Goal: Answer question/provide support

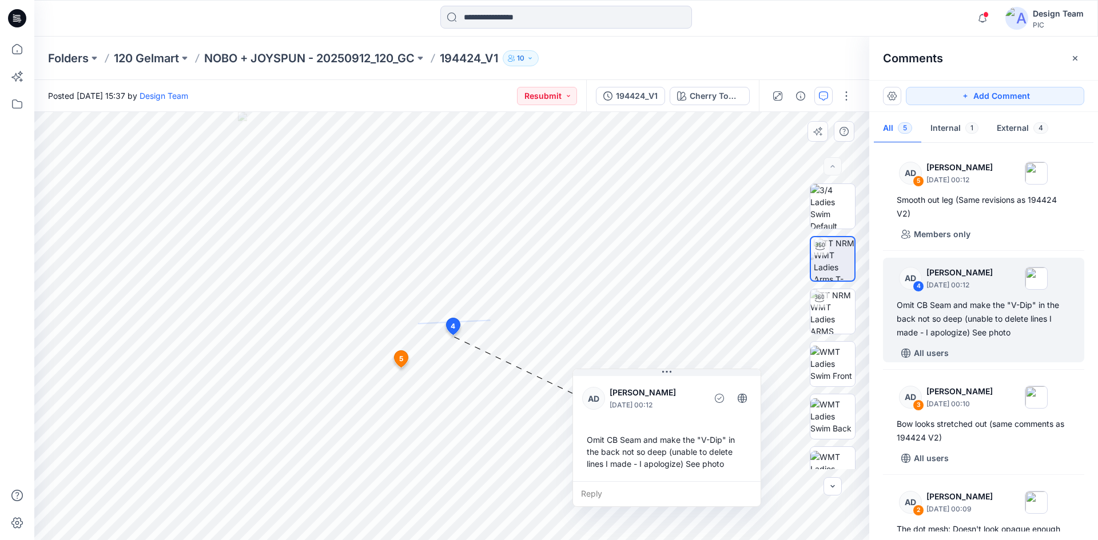
drag, startPoint x: 567, startPoint y: 437, endPoint x: 586, endPoint y: 437, distance: 18.3
click at [586, 437] on div "Omit CB Seam and make the "V-Dip" in the back not so deep (unable to delete lin…" at bounding box center [666, 451] width 169 height 45
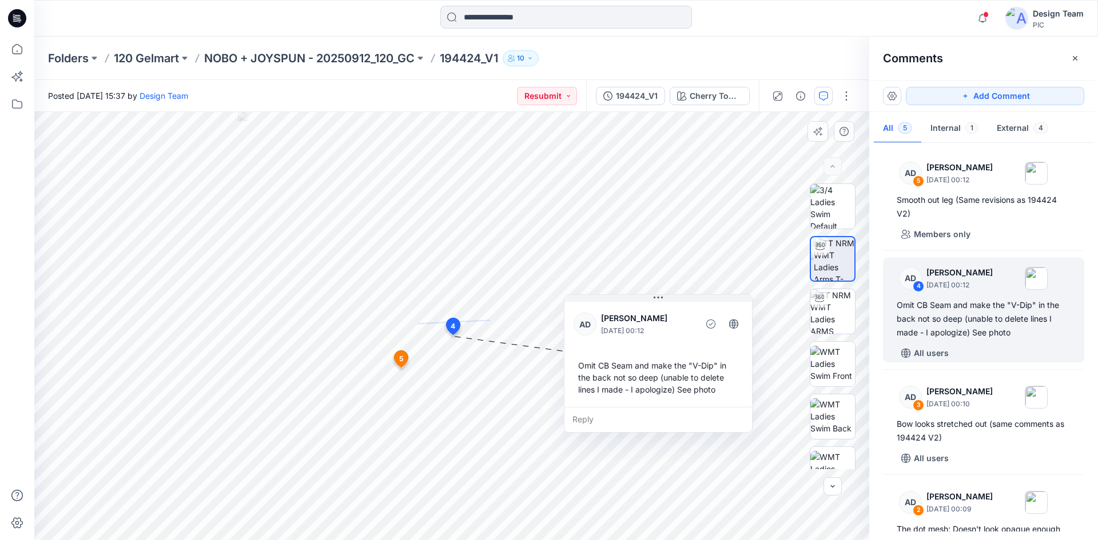
drag, startPoint x: 580, startPoint y: 401, endPoint x: 571, endPoint y: 327, distance: 74.8
click at [571, 327] on div "AD [PERSON_NAME] [DATE] 00:12 Omit CB Seam and make the "V-Dip" in the back not…" at bounding box center [658, 354] width 188 height 108
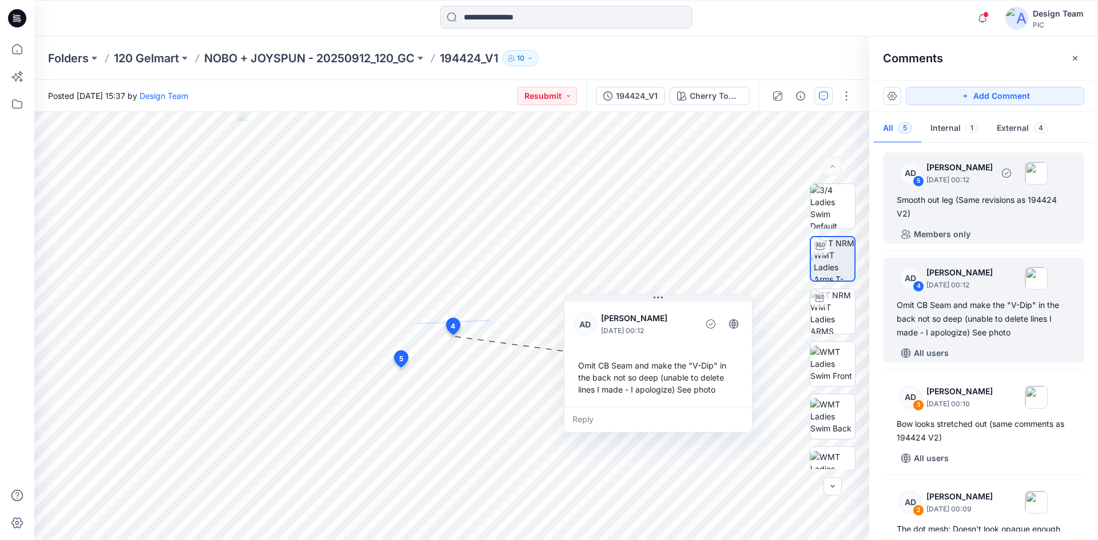
click at [1001, 202] on div "Smooth out leg (Same revisions as 194424 V2)" at bounding box center [984, 206] width 174 height 27
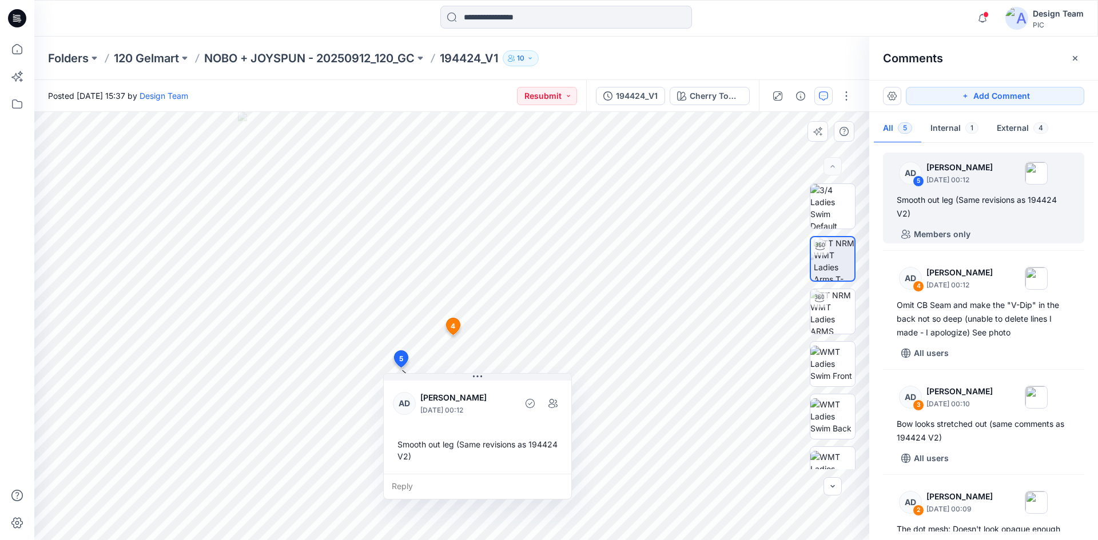
click at [404, 357] on icon at bounding box center [401, 359] width 14 height 17
click at [453, 324] on span "4" at bounding box center [453, 326] width 5 height 10
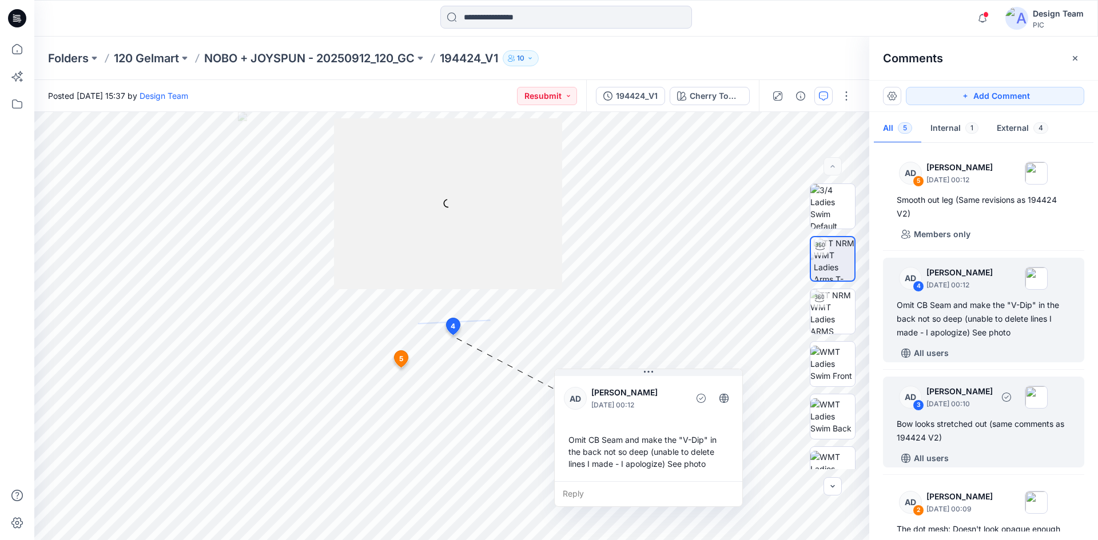
click at [993, 396] on p "[PERSON_NAME]" at bounding box center [959, 392] width 66 height 14
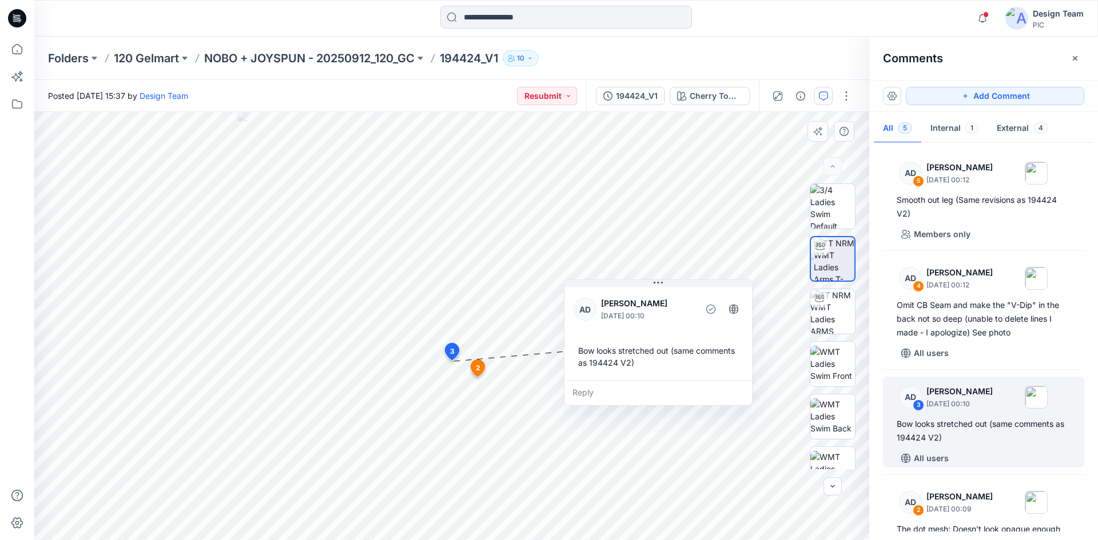
drag, startPoint x: 488, startPoint y: 412, endPoint x: 618, endPoint y: 325, distance: 155.9
click at [618, 325] on div "AD [PERSON_NAME] [DATE] 00:10 Bow looks stretched out (same comments as 194424 …" at bounding box center [658, 332] width 188 height 95
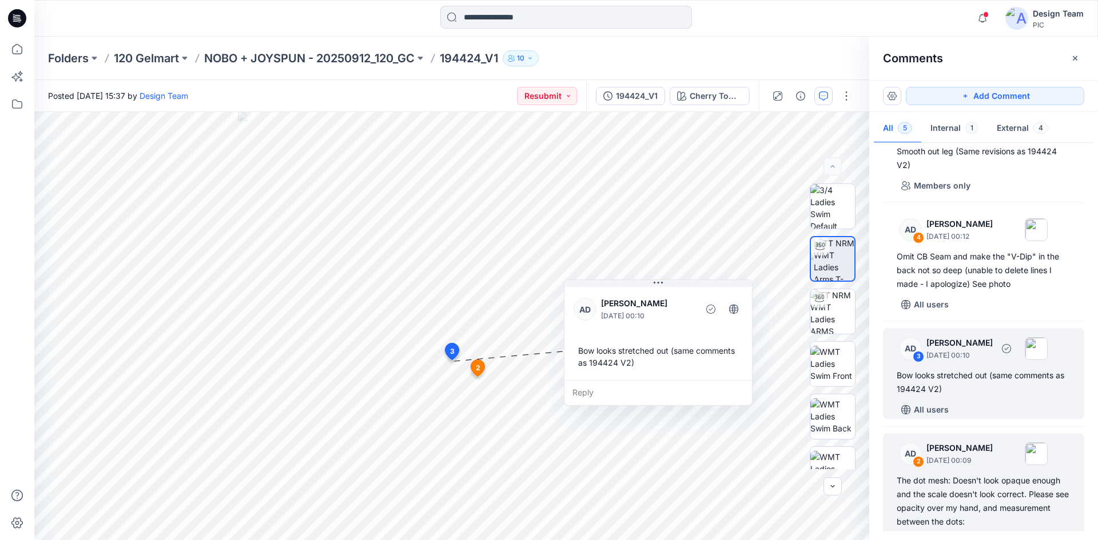
scroll to position [114, 0]
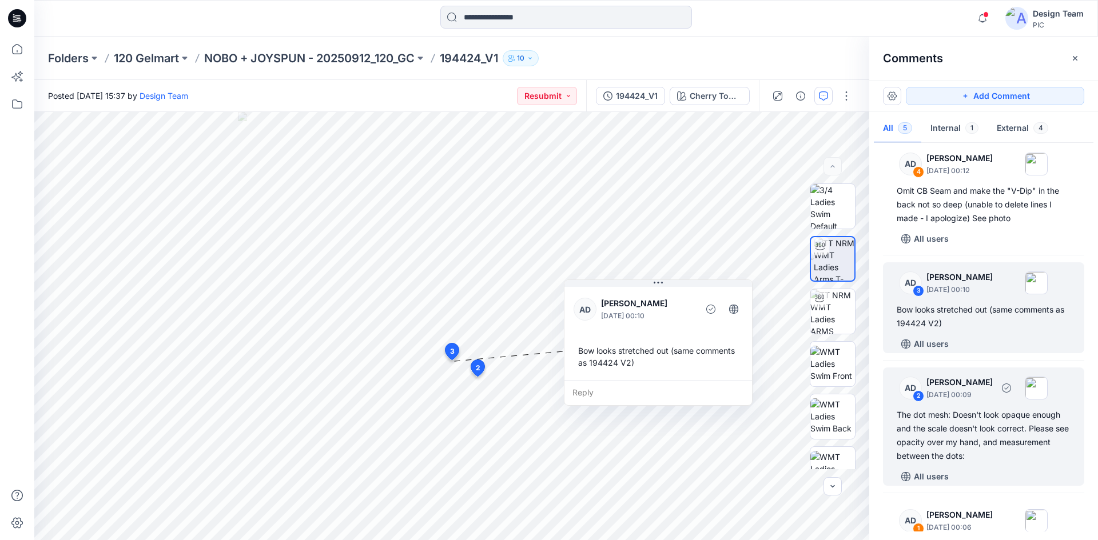
click at [957, 383] on p "[PERSON_NAME]" at bounding box center [959, 383] width 66 height 14
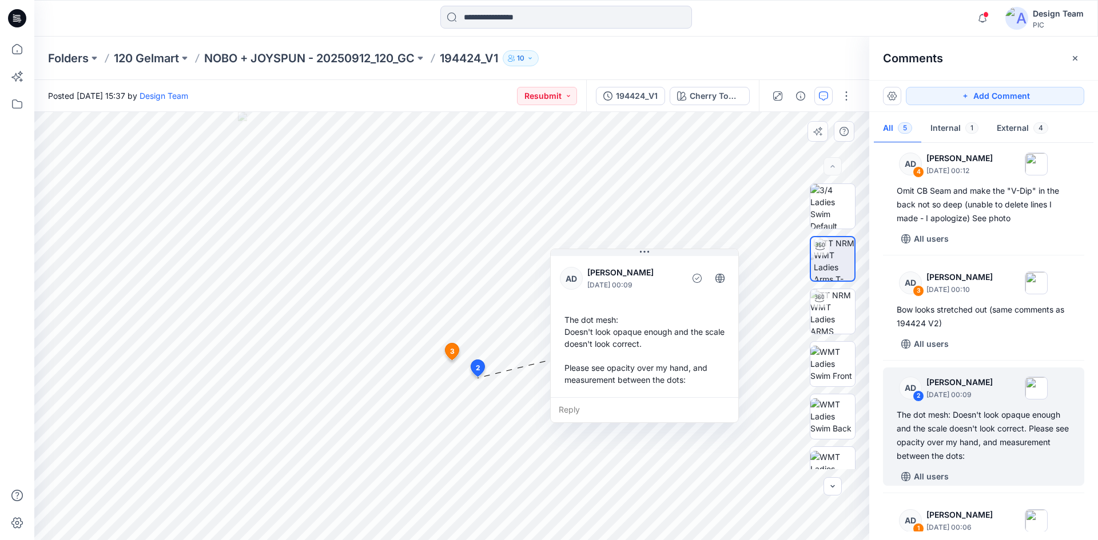
drag, startPoint x: 526, startPoint y: 430, endPoint x: 616, endPoint y: 296, distance: 161.1
click at [616, 296] on div "AD [PERSON_NAME] [DATE] 00:09 The dot mesh: Doesn't look opaque enough and the …" at bounding box center [645, 326] width 188 height 144
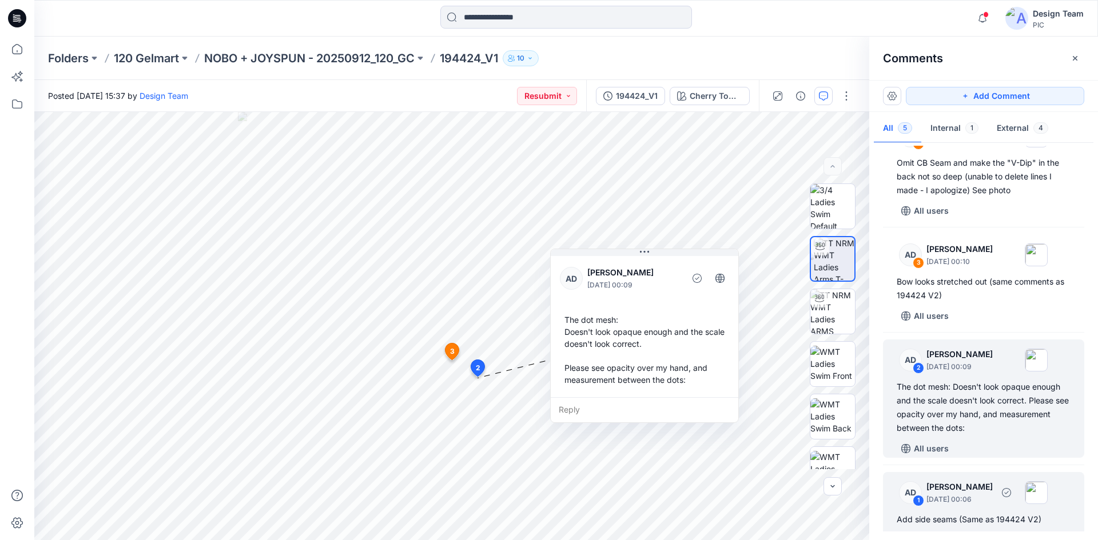
scroll to position [167, 0]
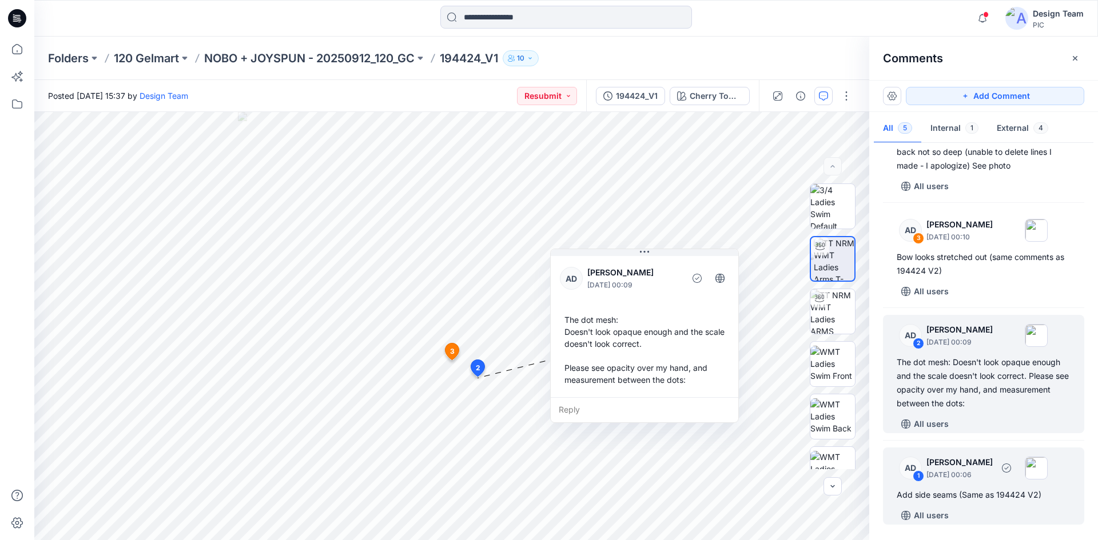
click at [956, 463] on p "[PERSON_NAME]" at bounding box center [959, 463] width 66 height 14
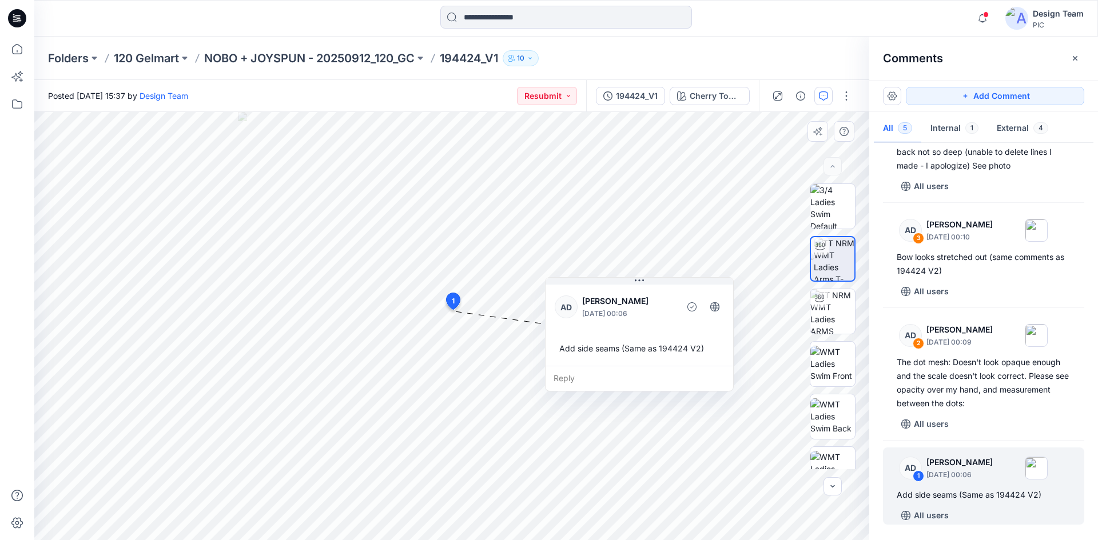
drag, startPoint x: 517, startPoint y: 351, endPoint x: 630, endPoint y: 308, distance: 120.3
click at [630, 308] on p "[DATE] 00:06" at bounding box center [628, 313] width 93 height 11
click at [1, 319] on div "Notifications Your style 171410-Microfiber [PERSON_NAME] has been updated with …" at bounding box center [549, 270] width 1098 height 540
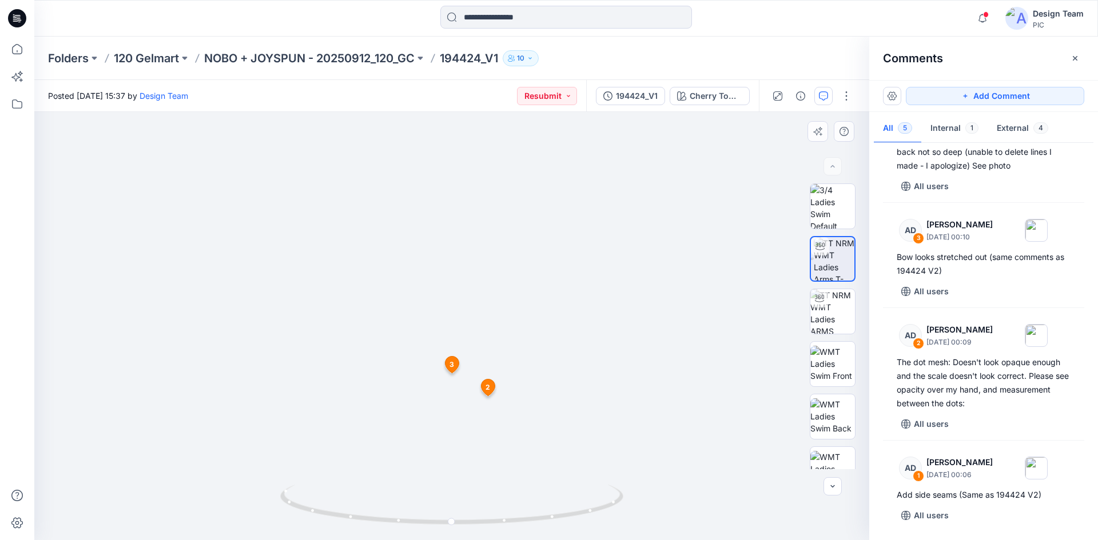
click at [453, 369] on span "3" at bounding box center [451, 365] width 5 height 10
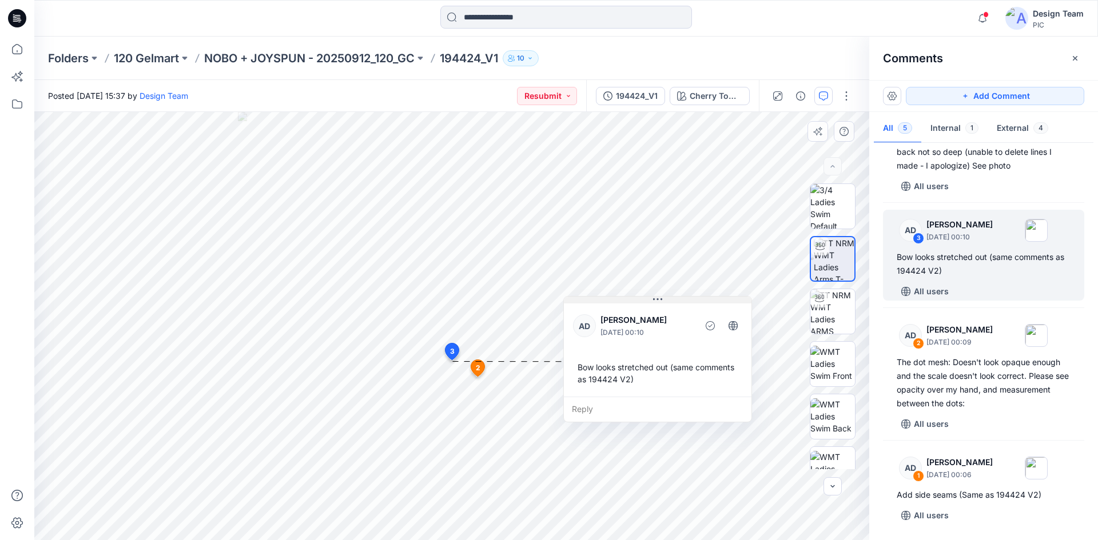
drag, startPoint x: 499, startPoint y: 370, endPoint x: 630, endPoint y: 294, distance: 150.7
click at [633, 297] on button at bounding box center [658, 300] width 188 height 7
click at [479, 368] on span "2" at bounding box center [478, 368] width 5 height 10
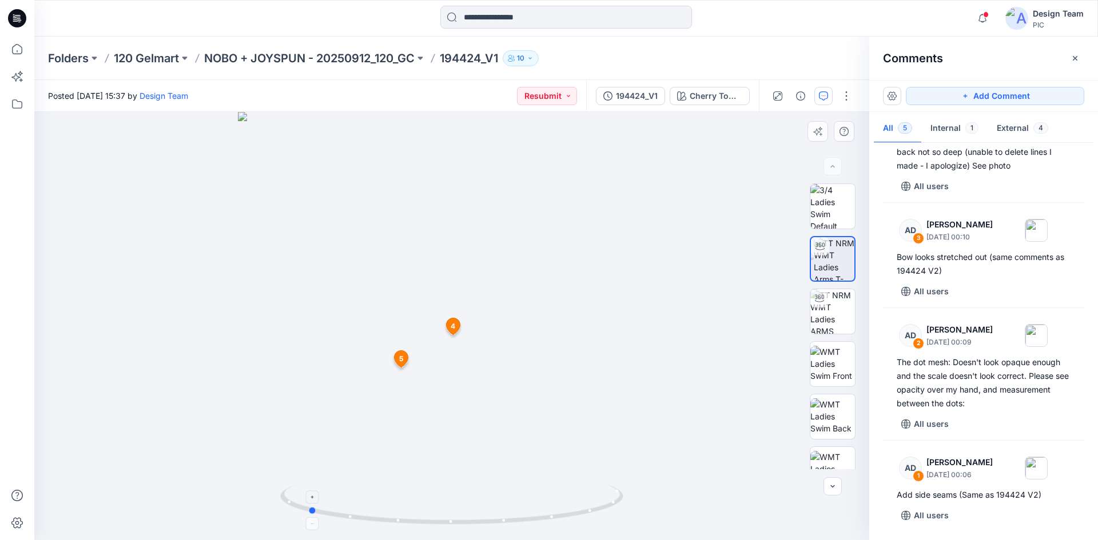
drag, startPoint x: 425, startPoint y: 527, endPoint x: 624, endPoint y: 512, distance: 199.6
click at [624, 512] on icon at bounding box center [453, 506] width 346 height 43
